Goal: Navigation & Orientation: Find specific page/section

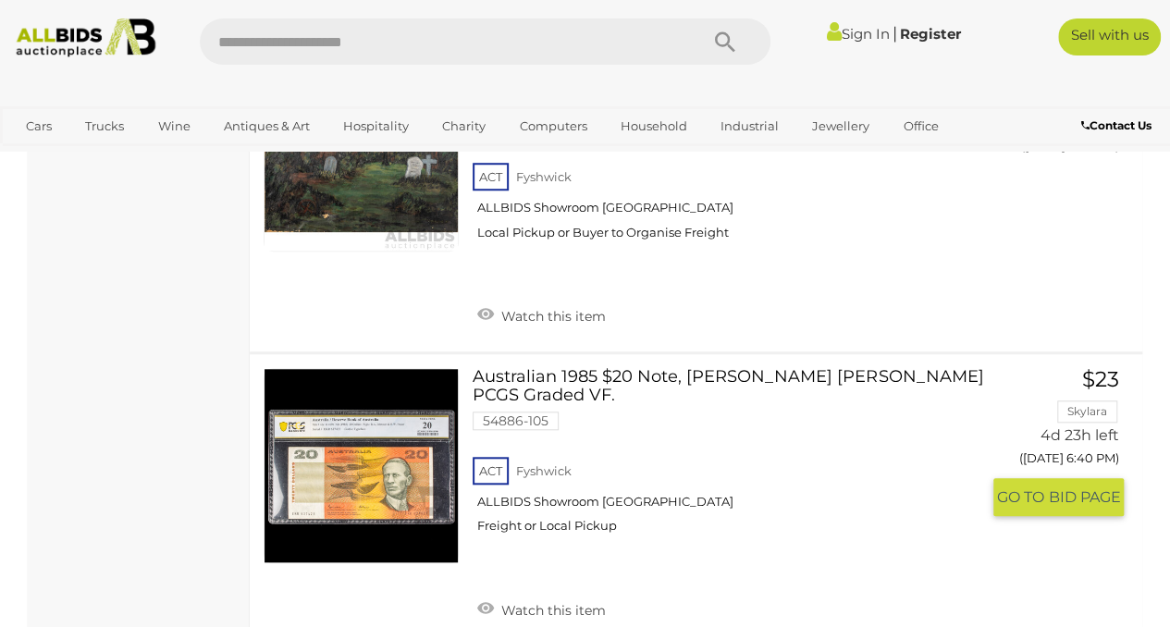
scroll to position [14673, 0]
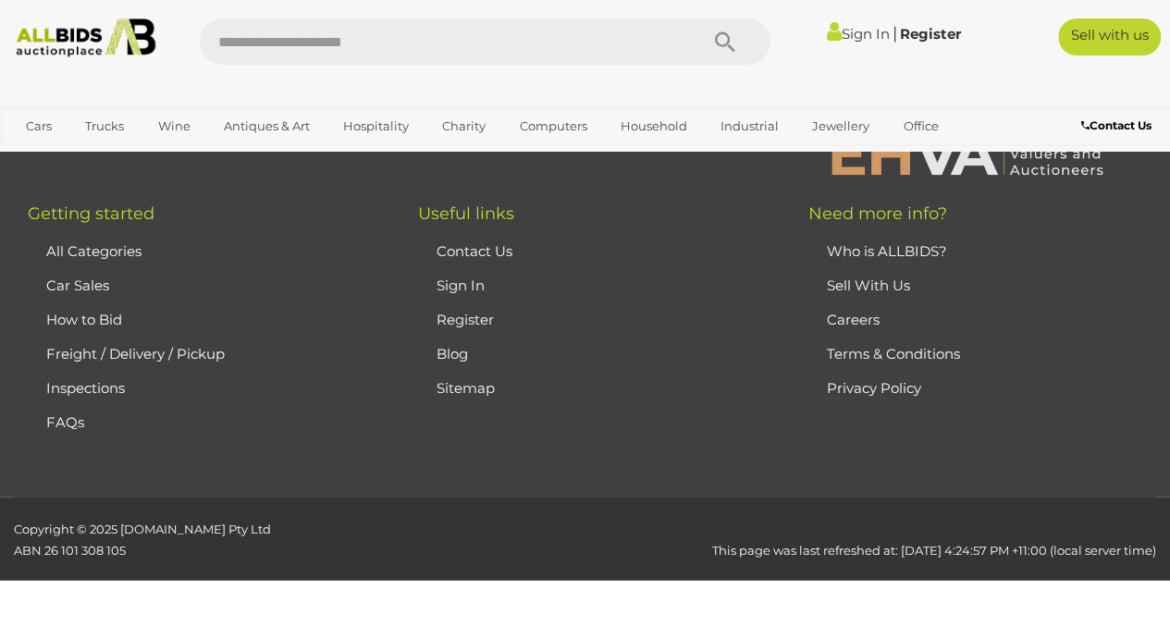
scroll to position [412, 0]
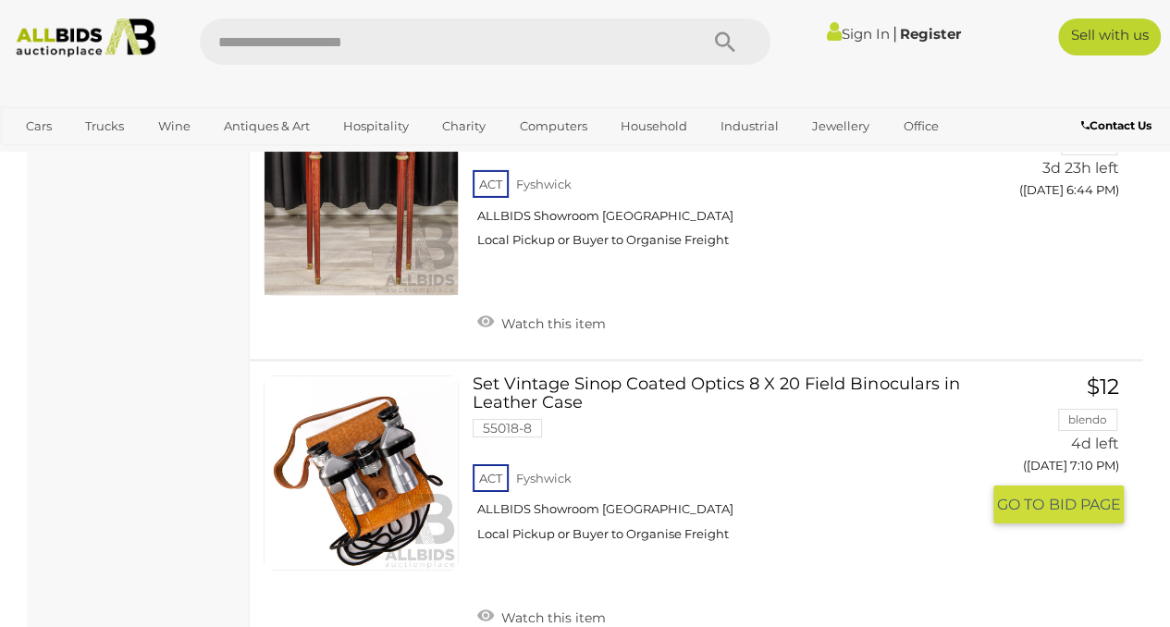
scroll to position [13559, 0]
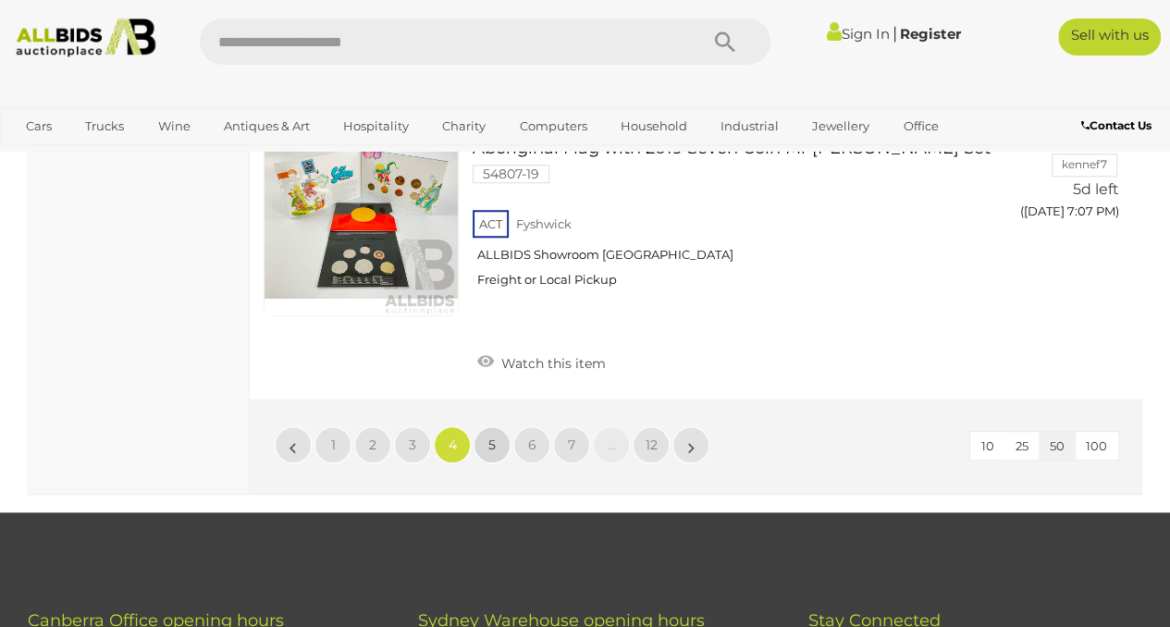
click at [486, 426] on link "5" at bounding box center [491, 444] width 37 height 37
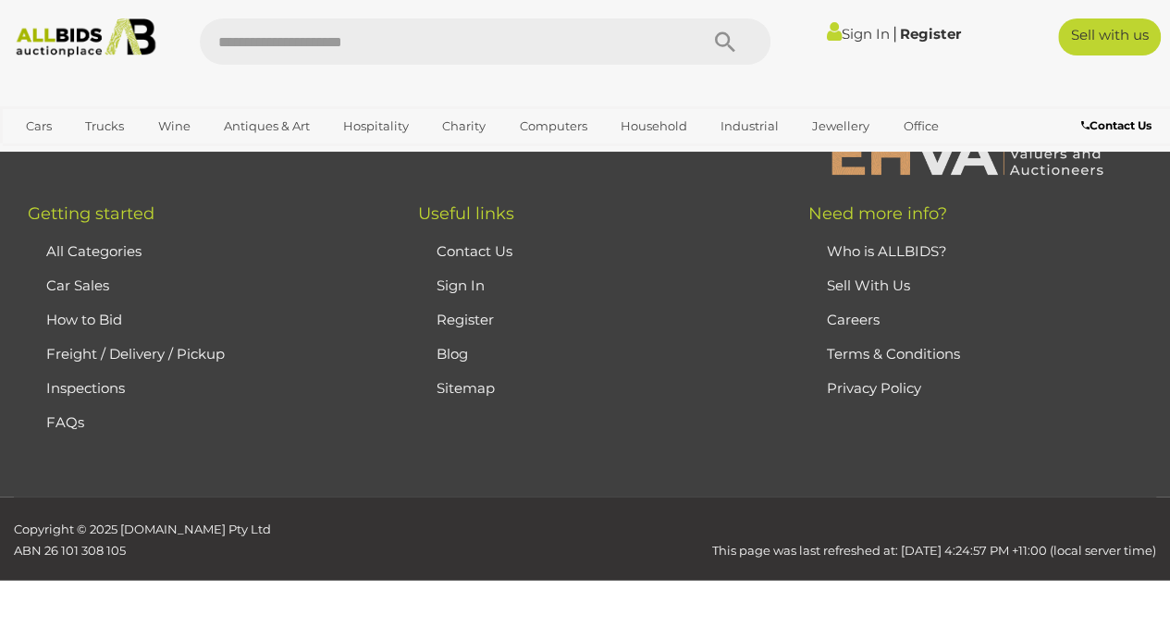
scroll to position [412, 0]
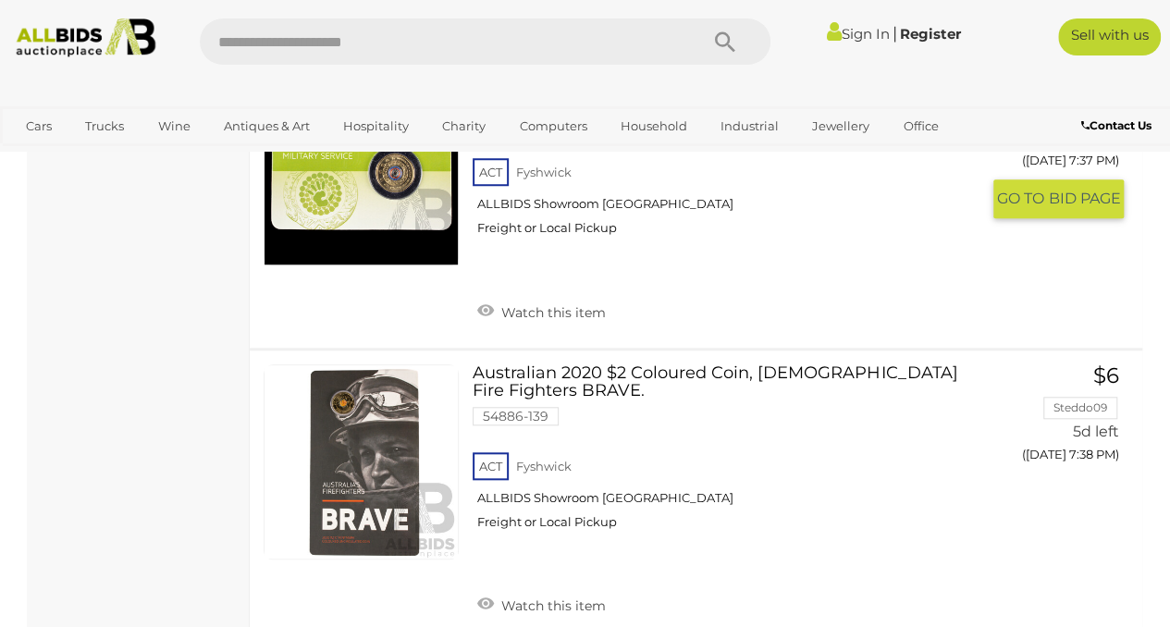
scroll to position [14718, 0]
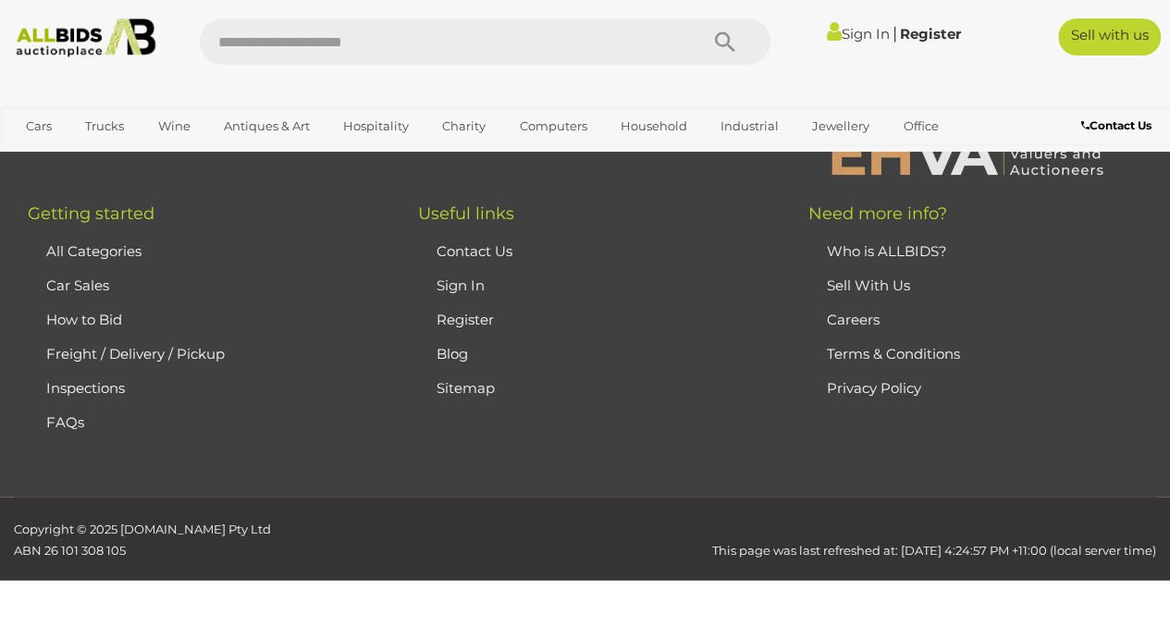
scroll to position [412, 0]
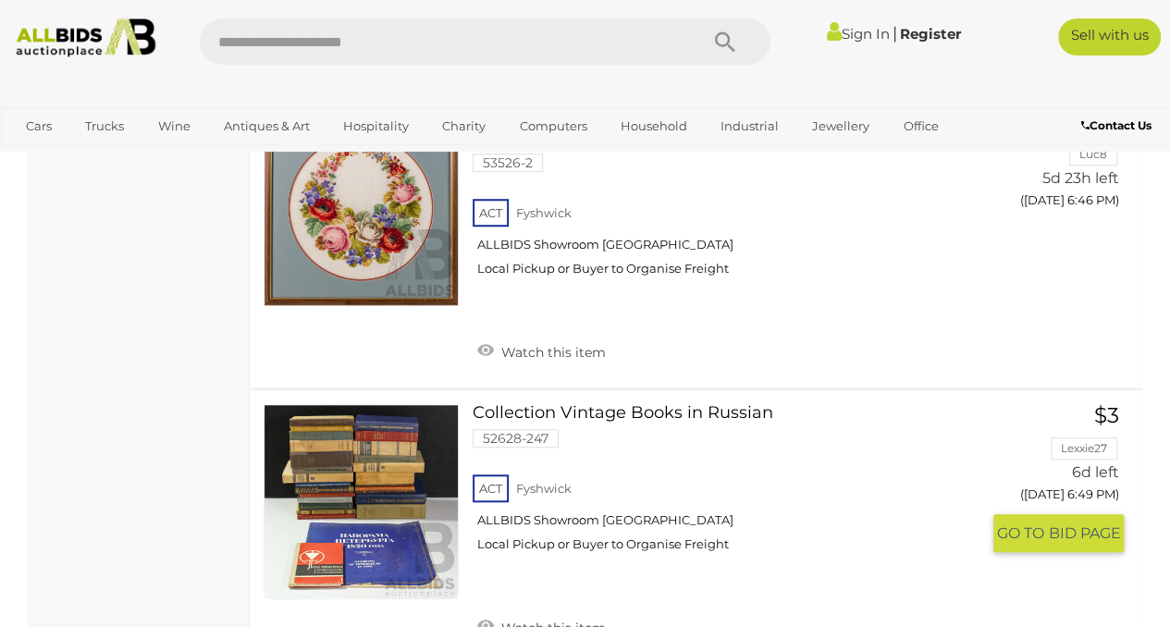
scroll to position [4130, 0]
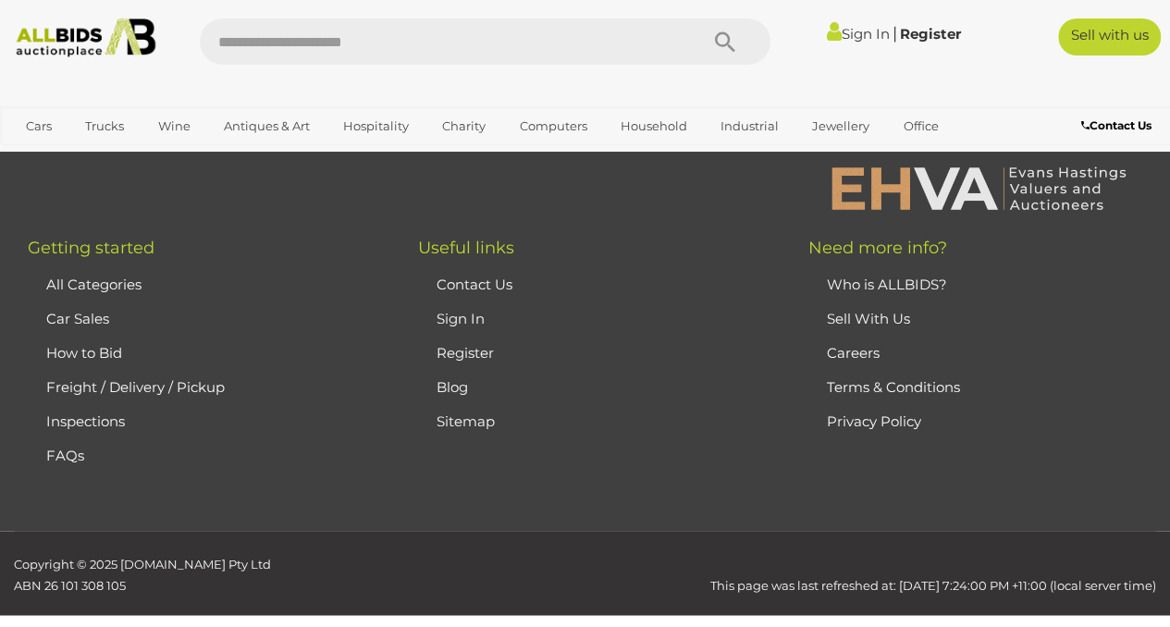
scroll to position [4768, 0]
